Goal: Information Seeking & Learning: Learn about a topic

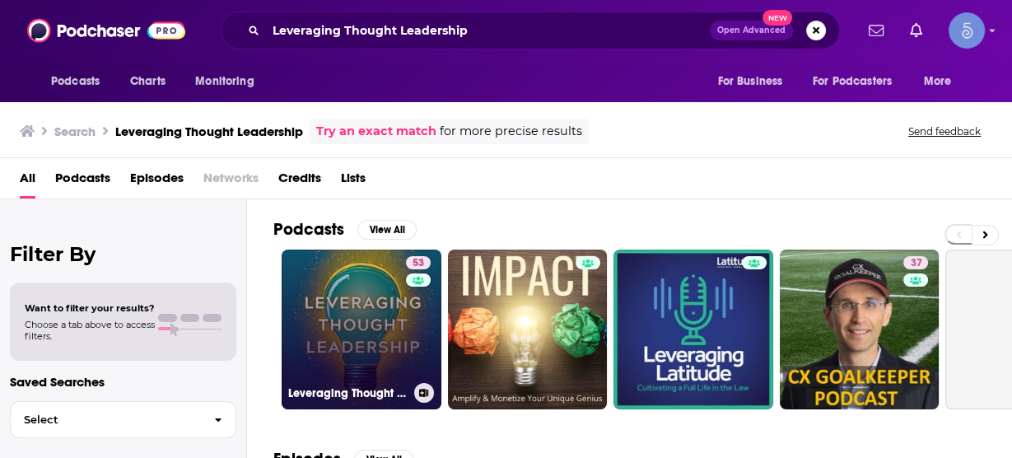
click at [380, 317] on link "53 Leveraging Thought Leadership" at bounding box center [361, 329] width 160 height 160
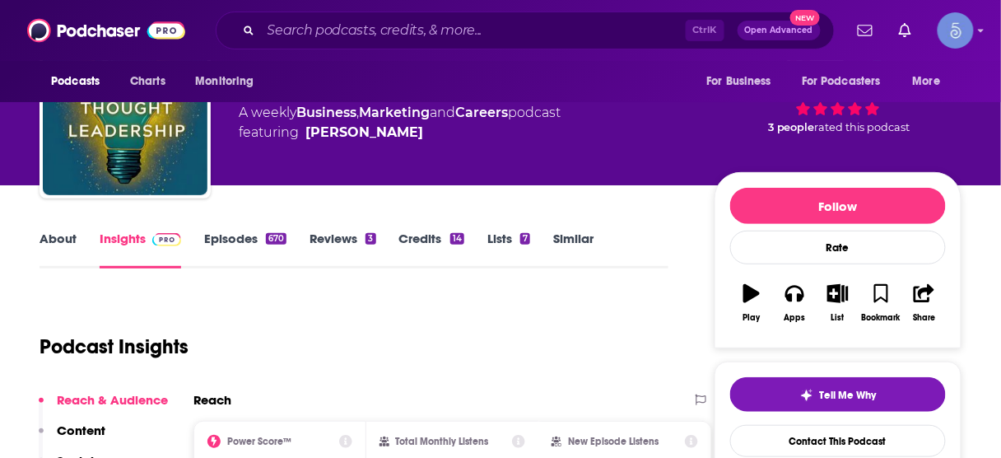
scroll to position [198, 0]
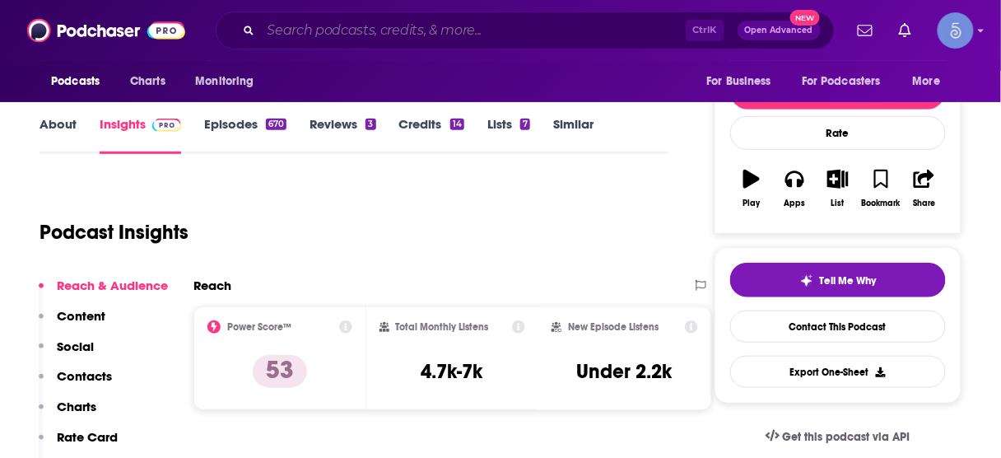
click at [580, 30] on input "Search podcasts, credits, & more..." at bounding box center [473, 30] width 425 height 26
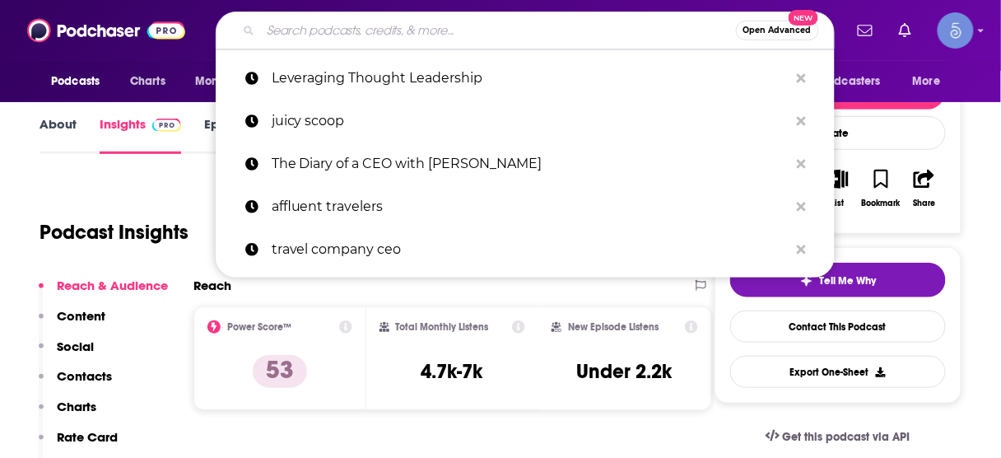
paste input "The Synergy Connection Show"
type input "The Synergy Connection Show"
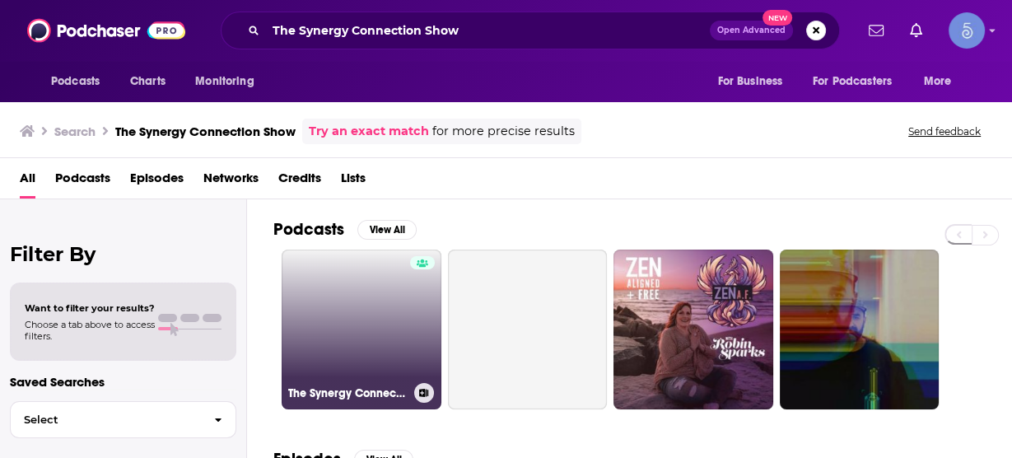
click at [390, 306] on link "The Synergy Connection Show" at bounding box center [361, 329] width 160 height 160
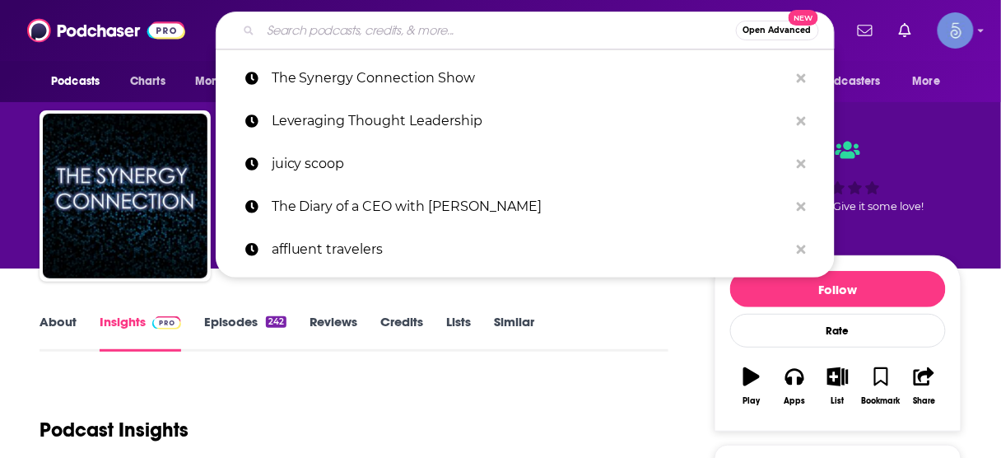
click at [505, 26] on input "Search podcasts, credits, & more..." at bounding box center [498, 30] width 475 height 26
paste input "Healthy Mind, Healthy Life"
type input "Healthy Mind, Healthy Life"
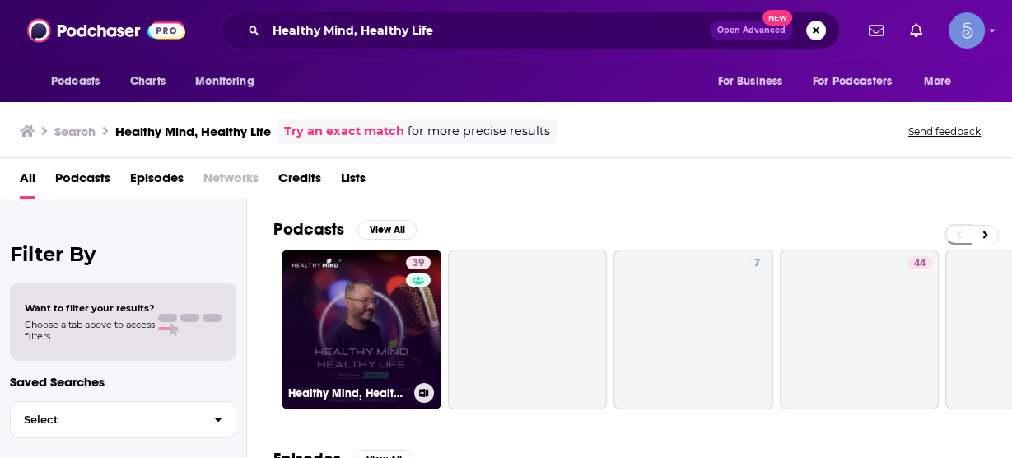
click at [353, 302] on link "39 Healthy Mind, Healthy Life" at bounding box center [361, 329] width 160 height 160
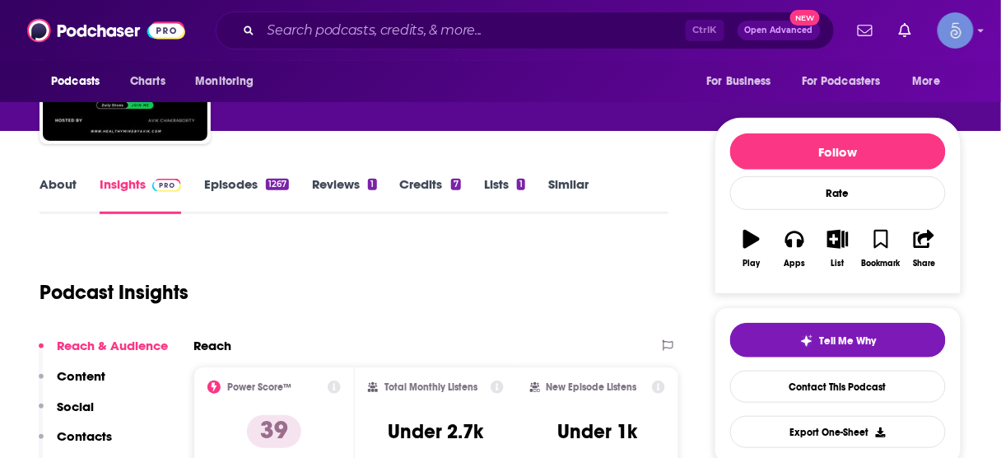
scroll to position [395, 0]
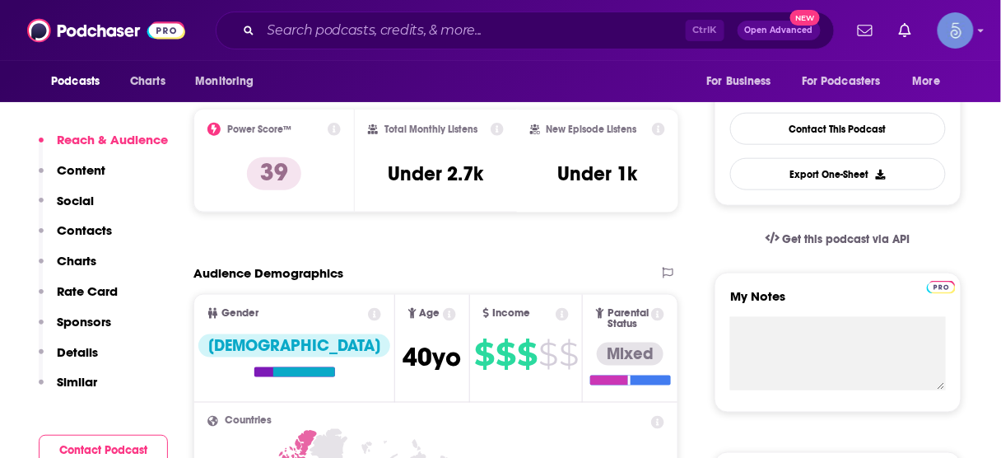
click at [77, 236] on p "Contacts" at bounding box center [84, 230] width 55 height 16
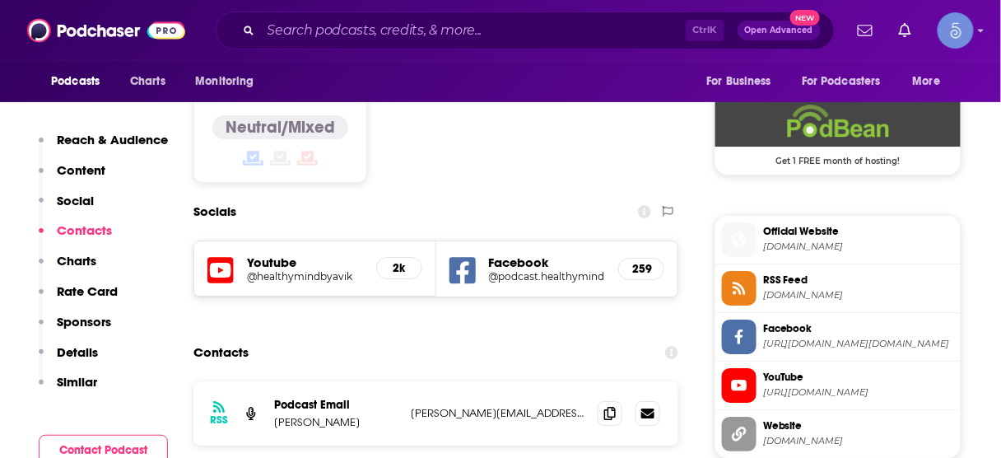
scroll to position [1344, 0]
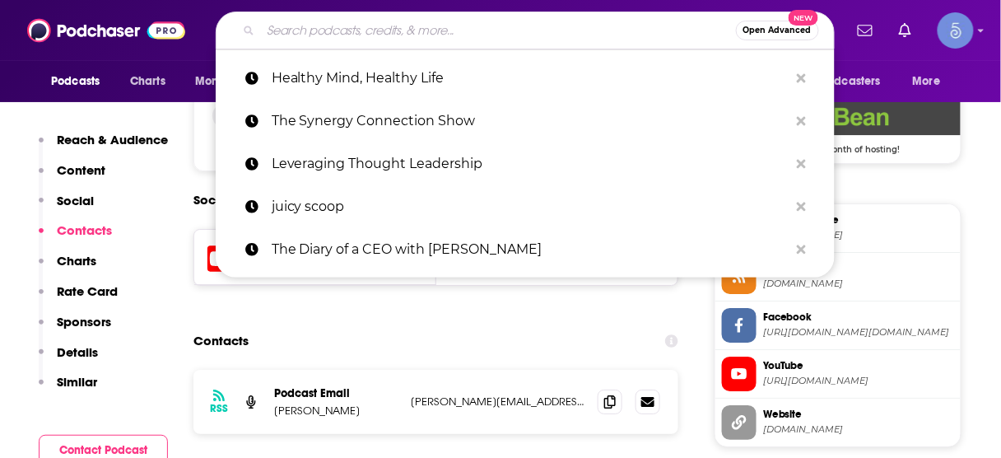
click at [541, 32] on input "Search podcasts, credits, & more..." at bounding box center [498, 30] width 475 height 26
paste input "Health Fitness Wealth Business"
type input "Health Fitness Wealth Business"
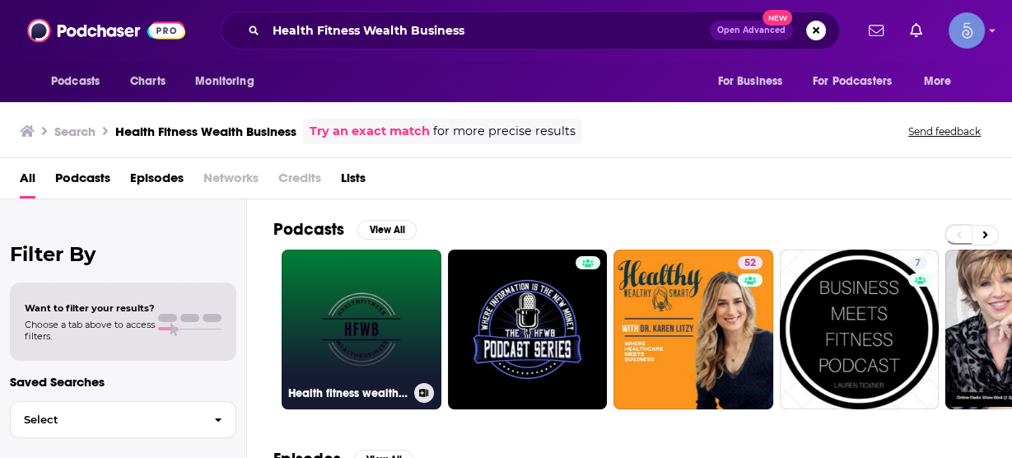
click at [388, 302] on link "Health fitness wealth business podast" at bounding box center [361, 329] width 160 height 160
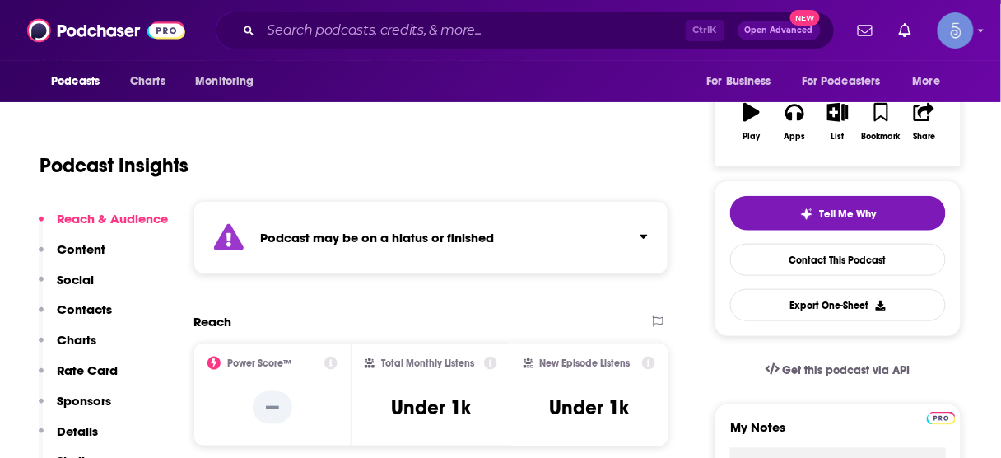
scroll to position [329, 0]
